Goal: Information Seeking & Learning: Learn about a topic

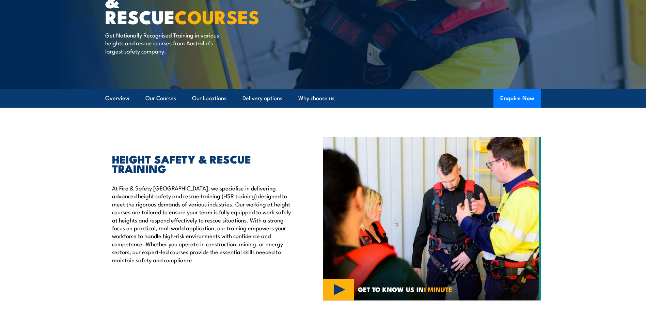
scroll to position [170, 0]
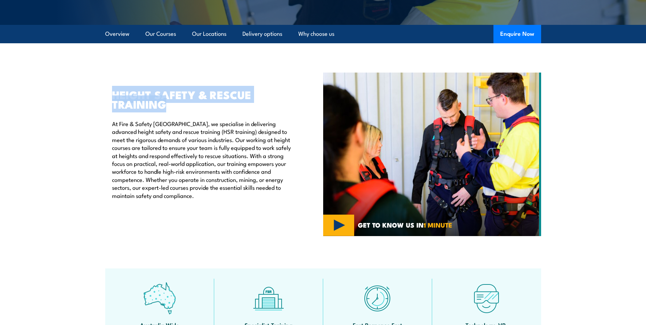
drag, startPoint x: 111, startPoint y: 86, endPoint x: 180, endPoint y: 103, distance: 71.0
click at [180, 103] on div "HEIGHT SAFETY & RESCUE TRAINING At Fire & Safety [GEOGRAPHIC_DATA], we speciali…" at bounding box center [214, 153] width 218 height 163
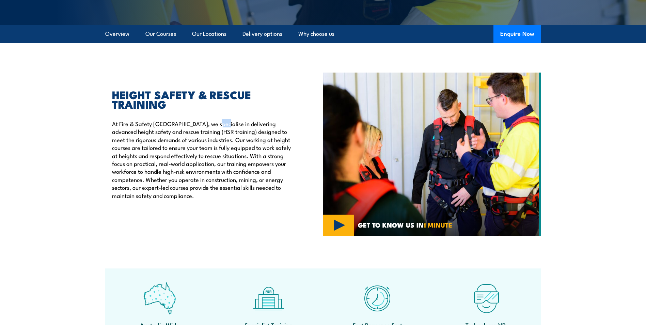
drag, startPoint x: 180, startPoint y: 103, endPoint x: 216, endPoint y: 127, distance: 43.2
click at [216, 127] on p "At Fire & Safety [GEOGRAPHIC_DATA], we specialise in delivering advanced height…" at bounding box center [202, 159] width 180 height 80
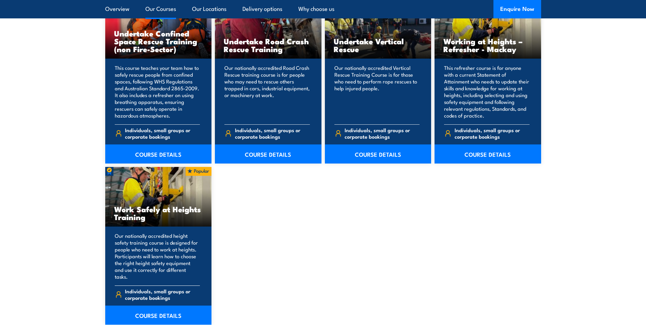
scroll to position [783, 0]
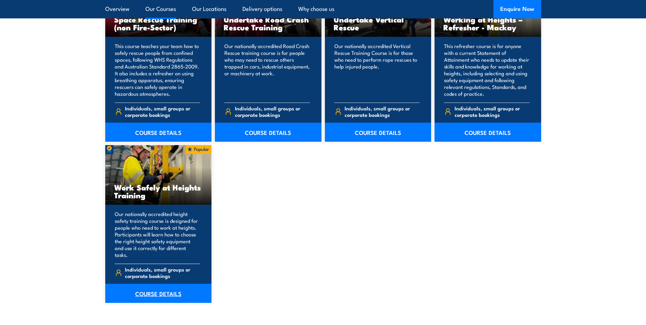
click at [174, 289] on link "COURSE DETAILS" at bounding box center [158, 293] width 107 height 19
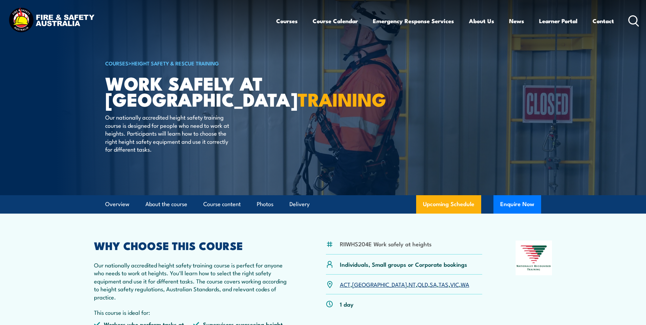
scroll to position [36, 0]
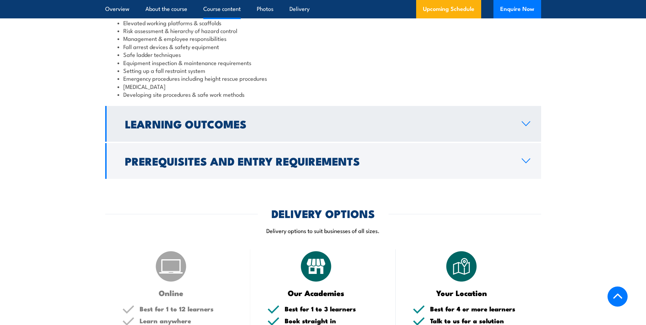
click at [307, 125] on h2 "Learning Outcomes" at bounding box center [318, 124] width 386 height 10
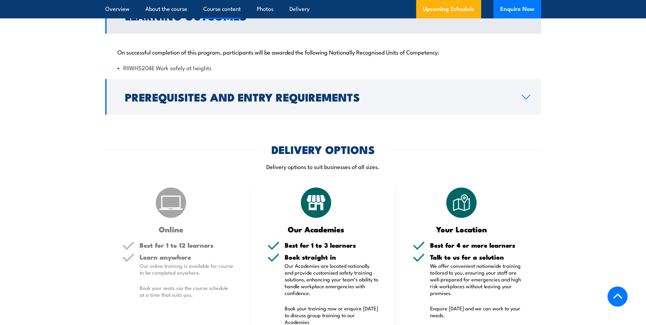
scroll to position [612, 0]
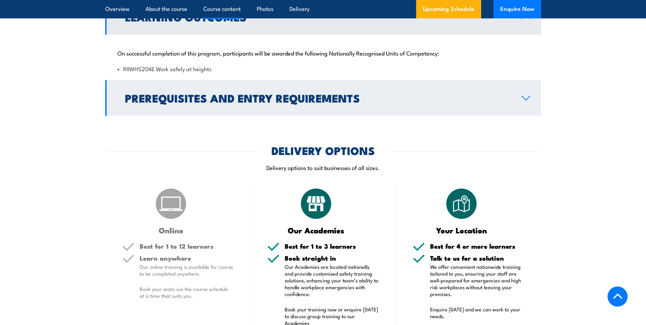
click at [325, 102] on h2 "Prerequisites and Entry Requirements" at bounding box center [318, 98] width 386 height 10
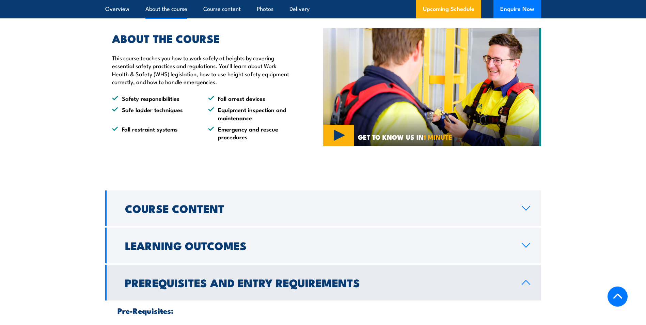
scroll to position [441, 0]
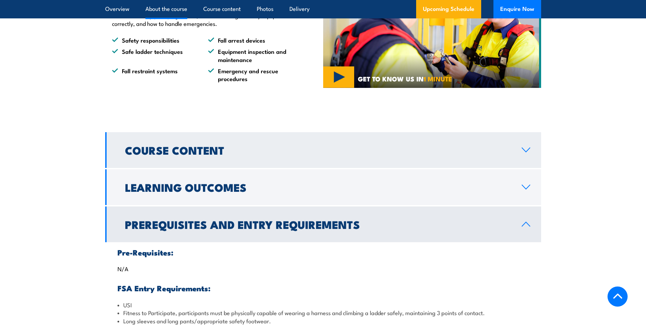
click at [194, 155] on h2 "Course Content" at bounding box center [318, 150] width 386 height 10
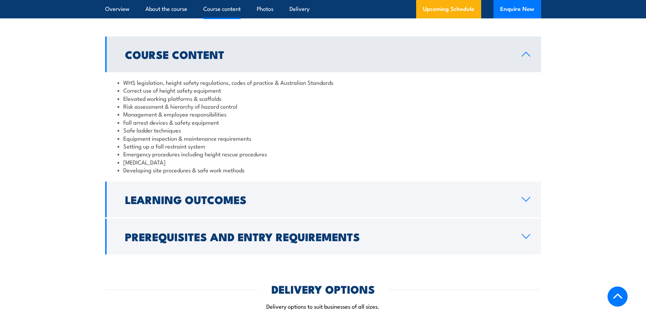
scroll to position [544, 0]
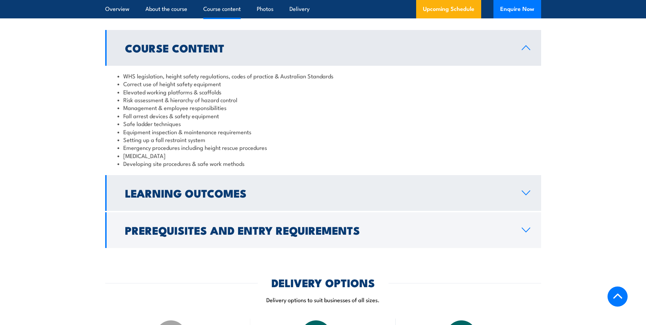
click at [203, 193] on h2 "Learning Outcomes" at bounding box center [318, 193] width 386 height 10
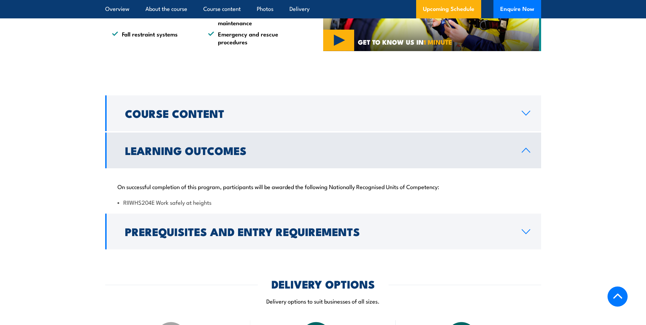
scroll to position [475, 0]
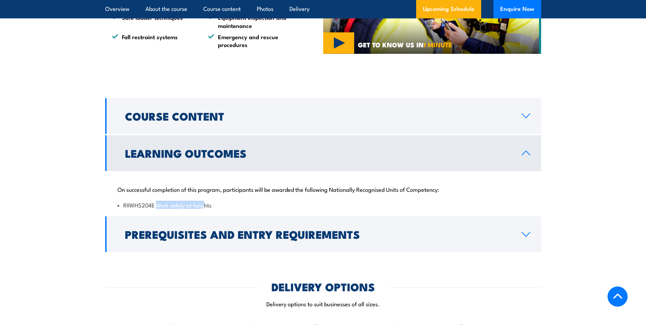
drag, startPoint x: 204, startPoint y: 207, endPoint x: 158, endPoint y: 208, distance: 46.0
click at [158, 208] on li "RIIWHS204E Work safely at heights" at bounding box center [322, 205] width 411 height 8
drag, startPoint x: 158, startPoint y: 208, endPoint x: 219, endPoint y: 209, distance: 60.6
click at [219, 209] on div "On successful completion of this program, participants will be awarded the foll…" at bounding box center [323, 193] width 436 height 44
click at [218, 207] on li "RIIWHS204E Work safely at heights" at bounding box center [322, 205] width 411 height 8
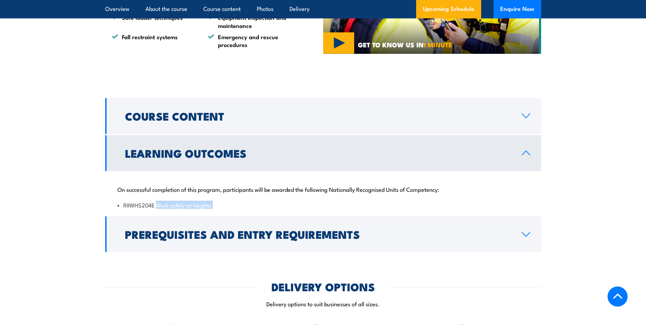
drag, startPoint x: 218, startPoint y: 207, endPoint x: 159, endPoint y: 205, distance: 58.6
click at [159, 205] on li "RIIWHS204E Work safely at heights" at bounding box center [322, 205] width 411 height 8
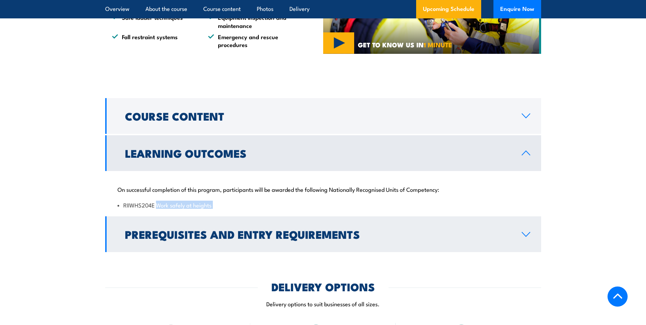
drag, startPoint x: 159, startPoint y: 205, endPoint x: 239, endPoint y: 226, distance: 82.7
click at [239, 229] on h2 "Prerequisites and Entry Requirements" at bounding box center [318, 234] width 386 height 10
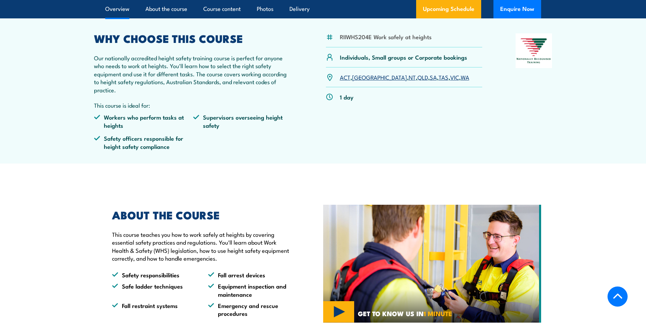
scroll to position [203, 0]
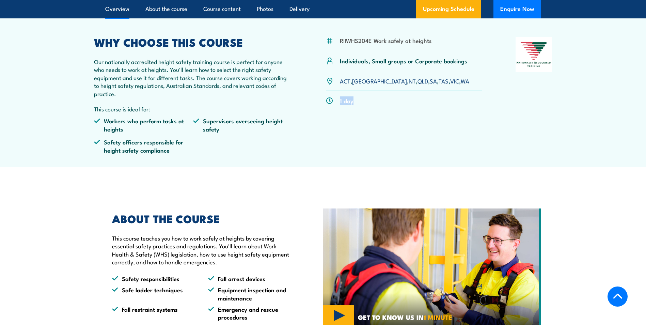
drag, startPoint x: 352, startPoint y: 106, endPoint x: 335, endPoint y: 104, distance: 17.1
click at [335, 104] on div "1 day" at bounding box center [404, 100] width 157 height 19
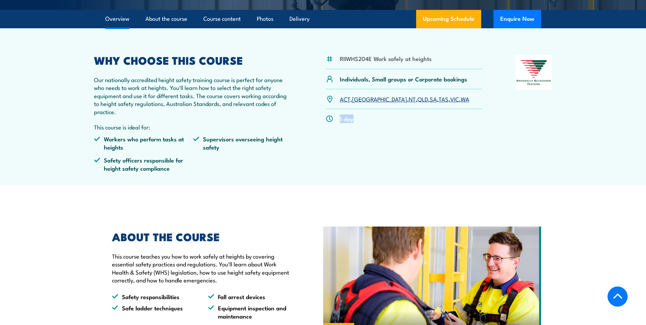
scroll to position [169, 0]
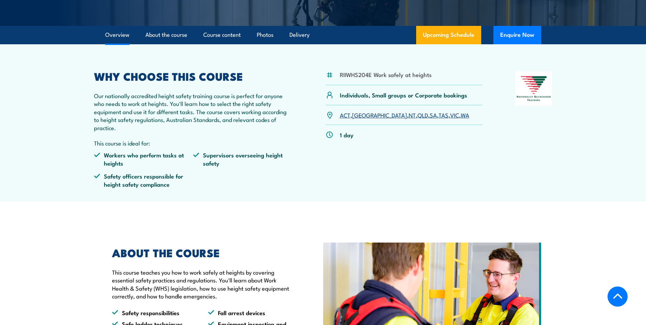
click at [269, 144] on p "This course is ideal for:" at bounding box center [193, 143] width 199 height 8
